Goal: Transaction & Acquisition: Purchase product/service

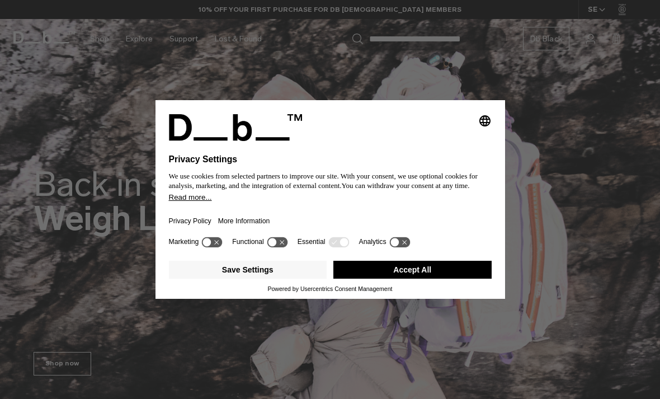
click at [448, 273] on button "Accept All" at bounding box center [412, 270] width 158 height 18
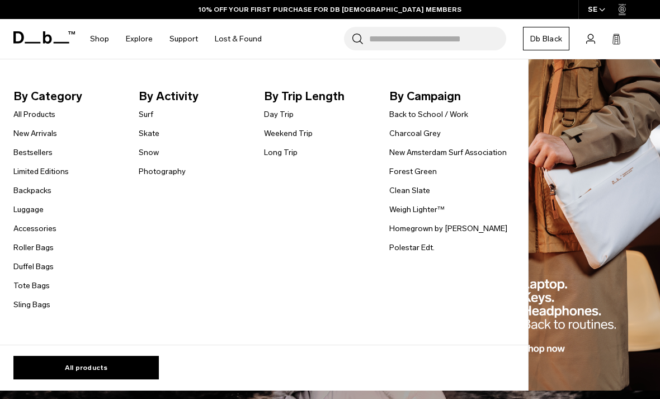
click at [27, 156] on link "Bestsellers" at bounding box center [32, 153] width 39 height 12
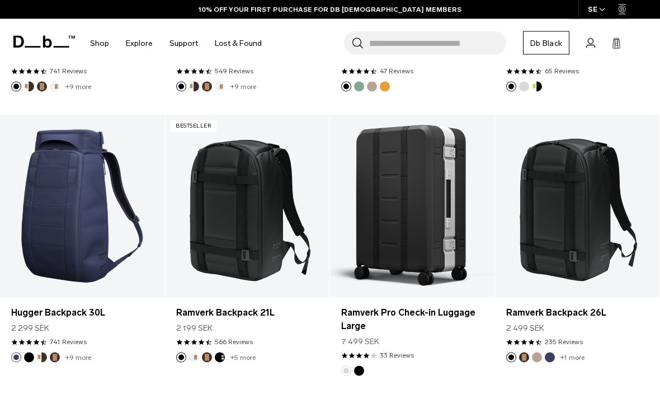
scroll to position [553, 0]
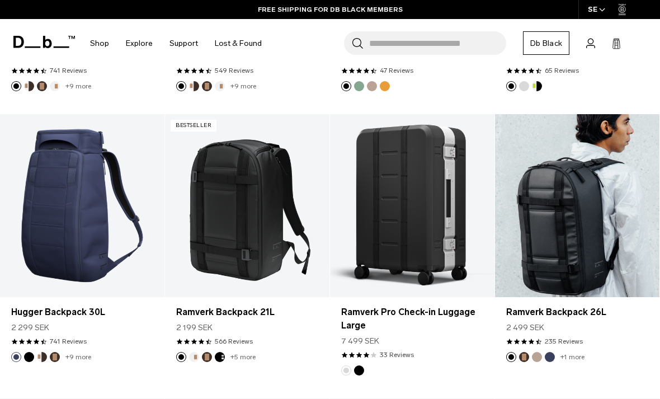
click at [588, 236] on link "Ramverk Backpack 26L" at bounding box center [577, 205] width 164 height 183
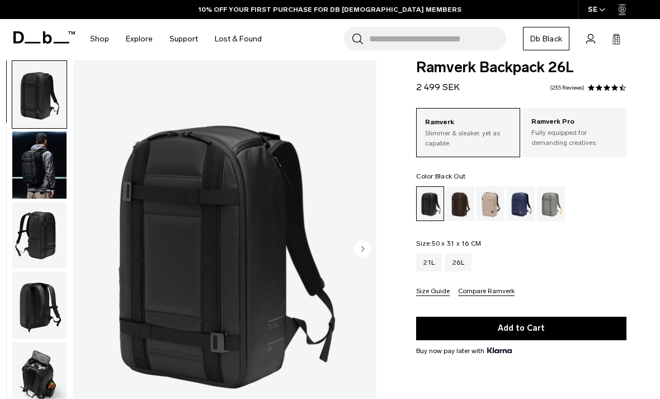
scroll to position [16, 0]
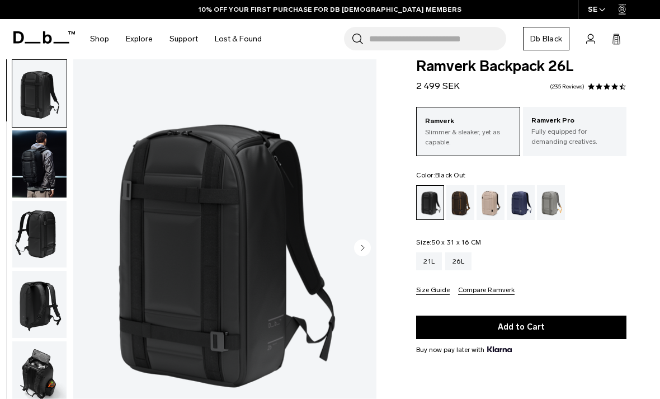
click at [31, 247] on img "button" at bounding box center [39, 234] width 54 height 67
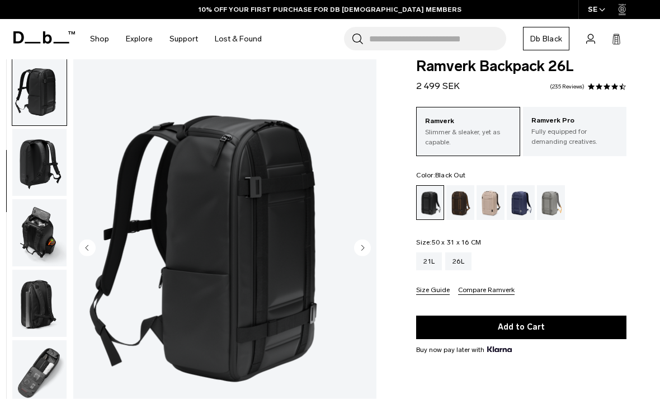
click at [29, 243] on img "button" at bounding box center [39, 232] width 54 height 67
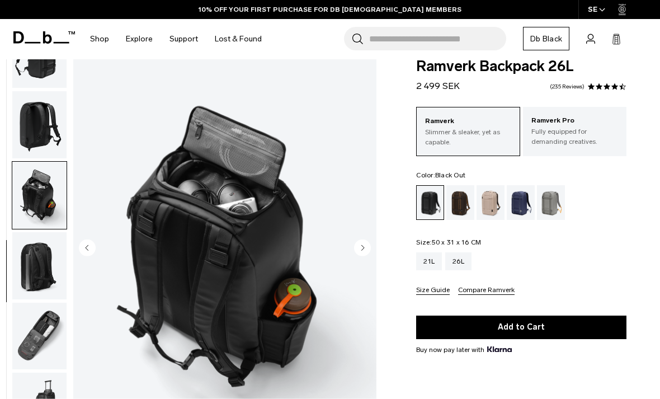
scroll to position [189, 0]
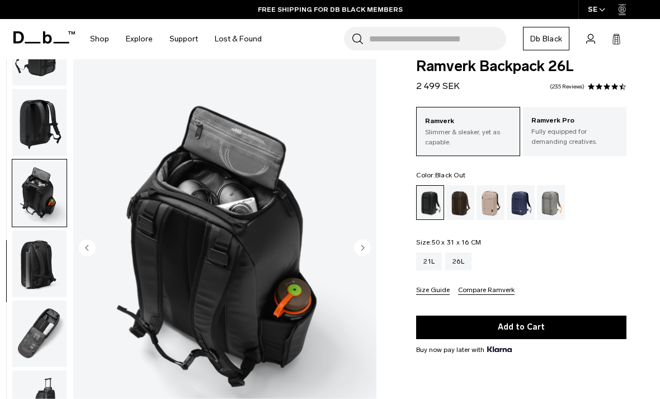
click at [41, 253] on img "button" at bounding box center [39, 263] width 54 height 67
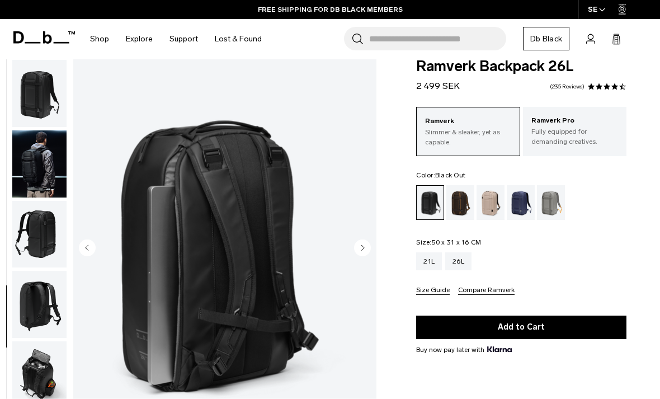
scroll to position [0, 0]
click at [28, 105] on img "button" at bounding box center [39, 93] width 54 height 67
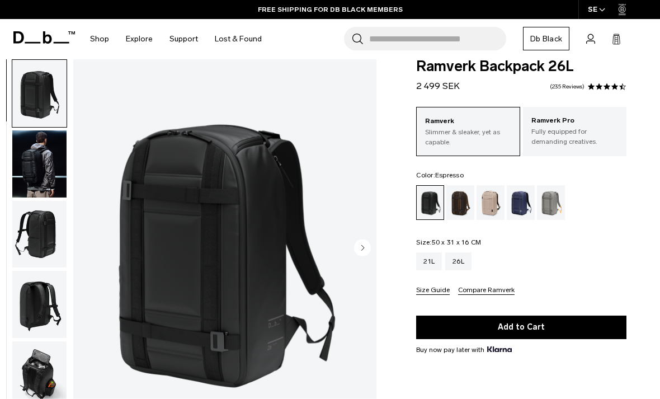
click at [461, 203] on div "Espresso" at bounding box center [460, 202] width 29 height 35
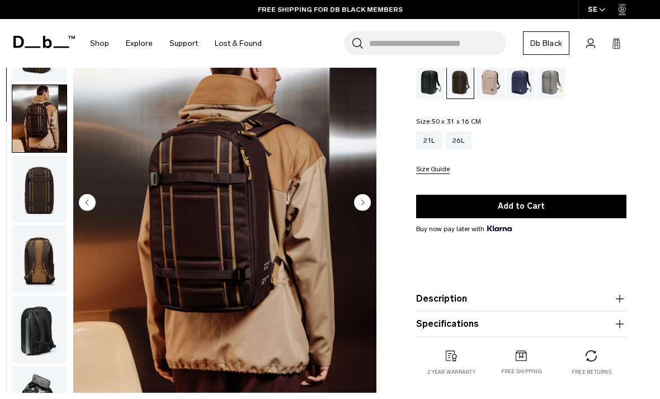
click at [43, 268] on img "button" at bounding box center [39, 258] width 54 height 67
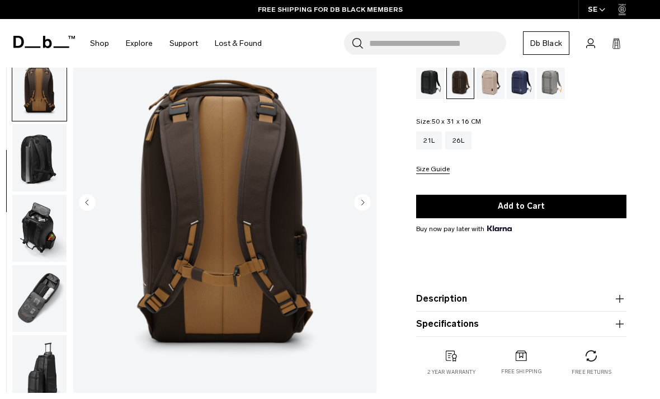
scroll to position [189, 0]
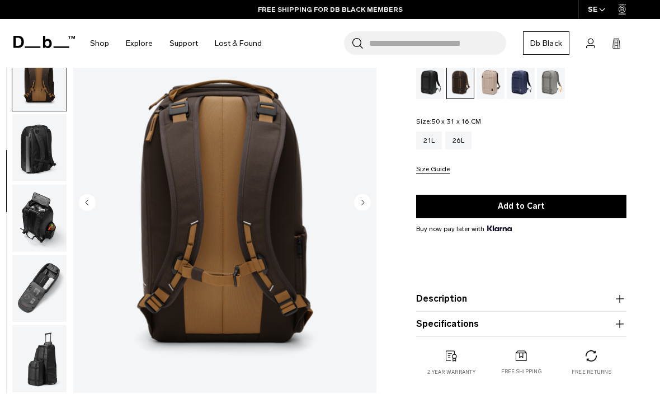
click at [27, 291] on img "button" at bounding box center [39, 288] width 54 height 67
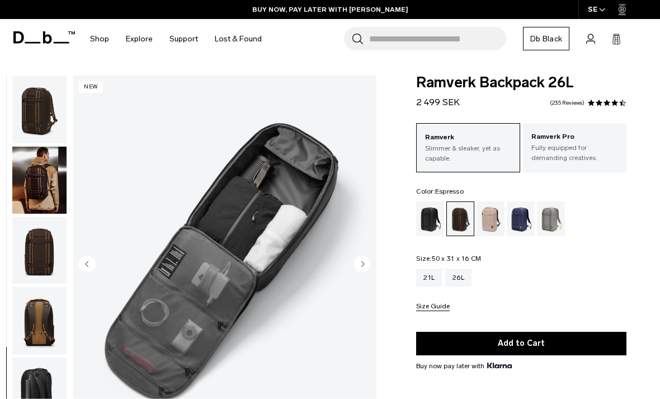
scroll to position [0, 0]
click at [46, 198] on img "button" at bounding box center [39, 180] width 54 height 67
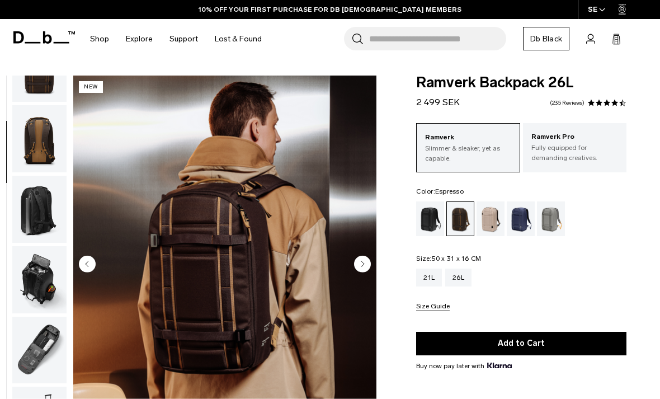
scroll to position [189, 0]
click at [432, 225] on div "Black Out" at bounding box center [430, 218] width 29 height 35
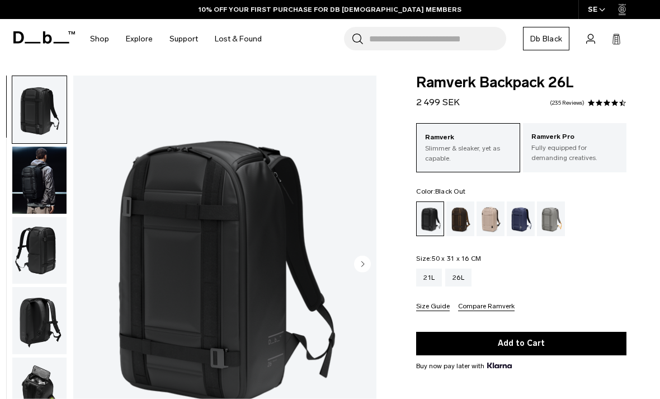
click at [462, 215] on div "Espresso" at bounding box center [460, 218] width 29 height 35
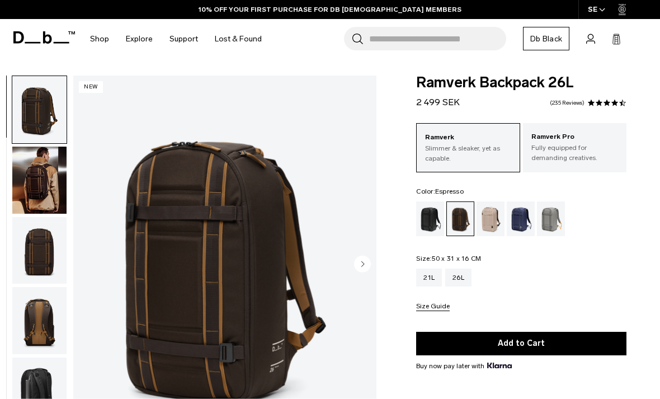
click at [596, 156] on p "Fully equipped for demanding creatives." at bounding box center [574, 153] width 87 height 20
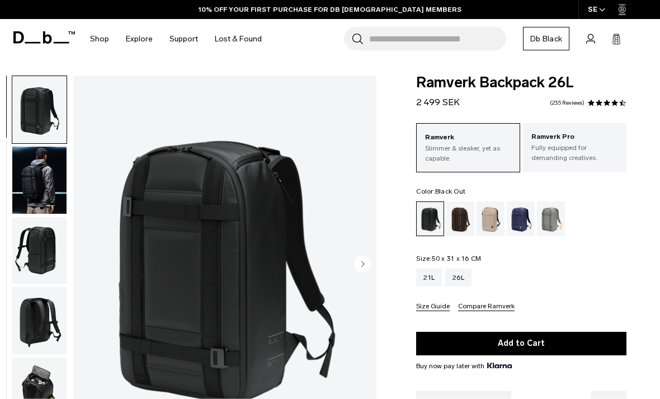
scroll to position [52, 0]
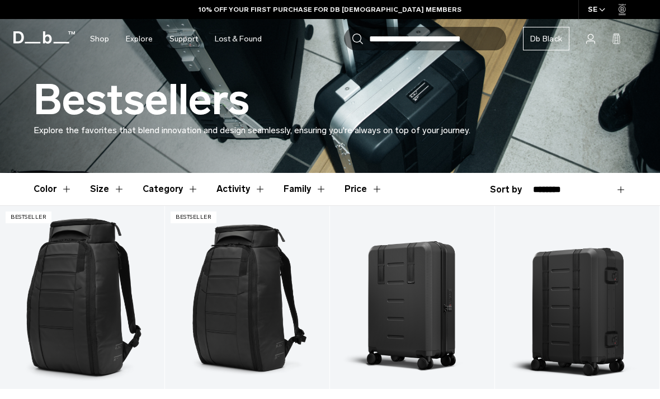
scroll to position [191, 0]
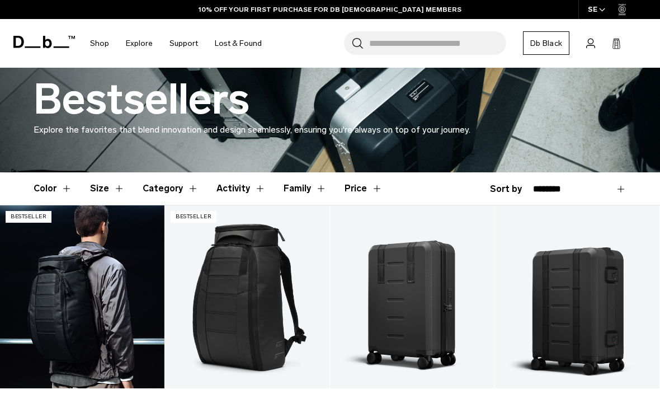
click at [70, 292] on link "Hugger Backpack 30L" at bounding box center [82, 296] width 164 height 183
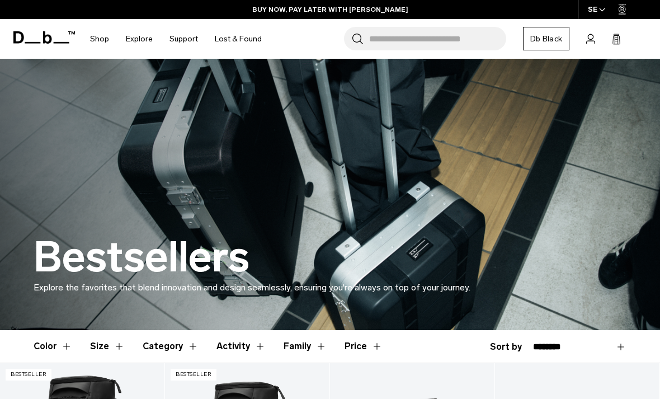
scroll to position [0, 0]
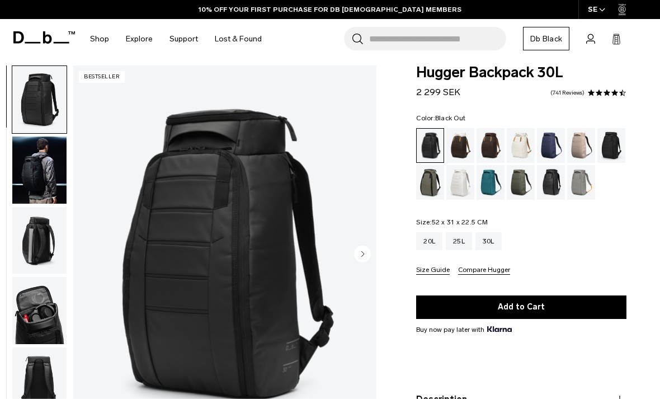
scroll to position [12, 0]
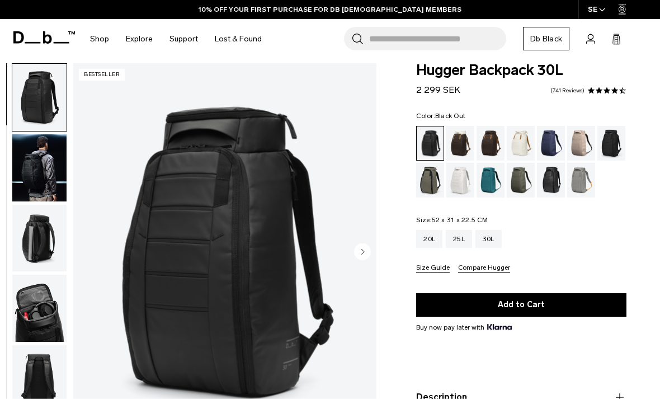
click at [27, 331] on img "button" at bounding box center [39, 308] width 54 height 67
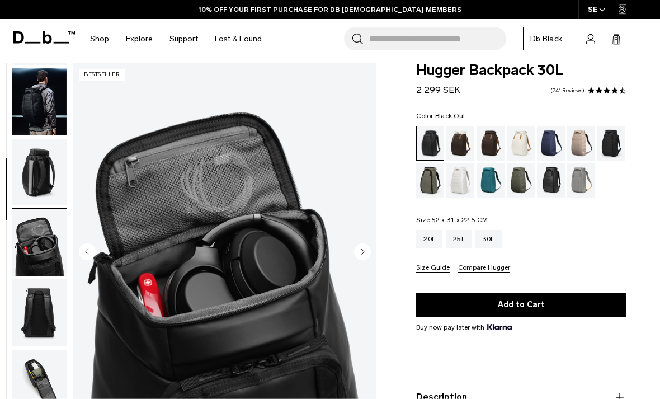
scroll to position [214, 0]
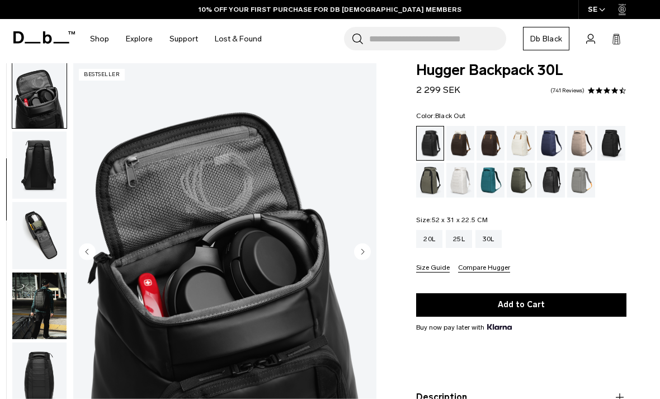
click at [24, 328] on img "button" at bounding box center [39, 305] width 54 height 67
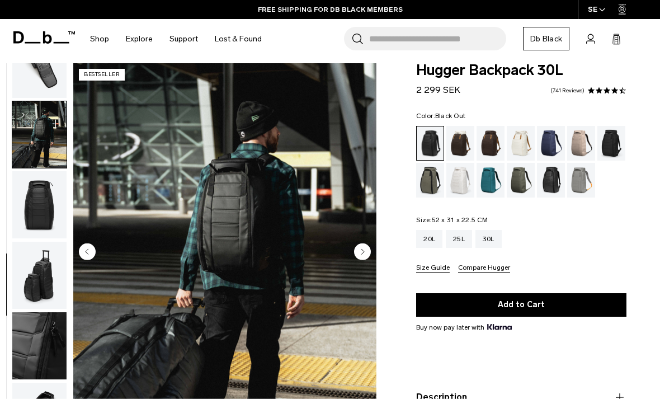
scroll to position [402, 0]
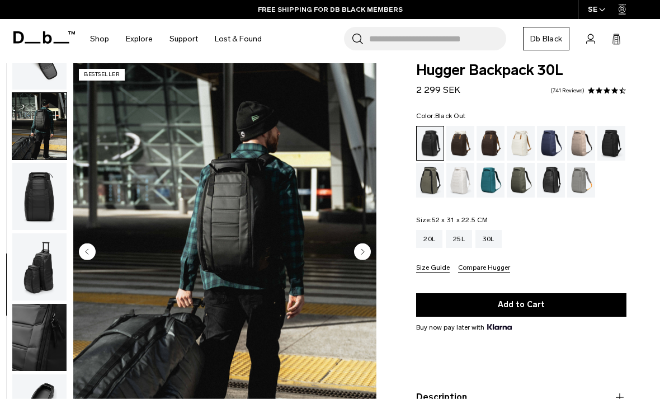
click at [26, 279] on img "button" at bounding box center [39, 266] width 54 height 67
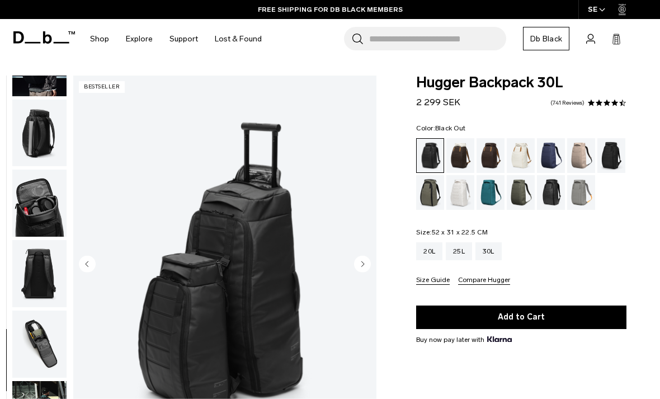
scroll to position [79, 0]
